Goal: Task Accomplishment & Management: Use online tool/utility

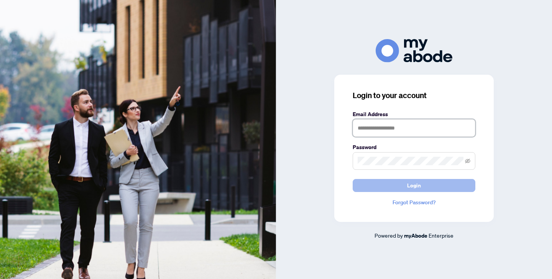
type input "**********"
click at [403, 189] on button "Login" at bounding box center [413, 185] width 123 height 13
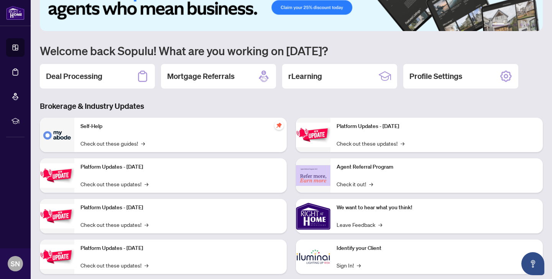
scroll to position [49, 0]
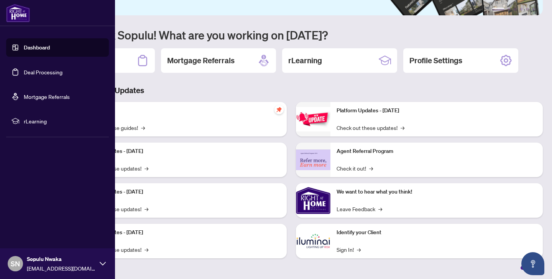
click at [28, 70] on link "Deal Processing" at bounding box center [43, 72] width 39 height 7
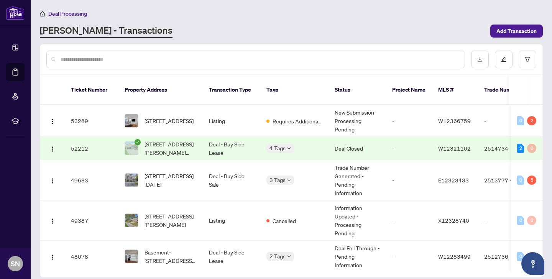
click at [337, 153] on td "Deal Closed" at bounding box center [356, 148] width 57 height 23
click at [206, 120] on td "Listing" at bounding box center [231, 121] width 57 height 32
